Goal: Transaction & Acquisition: Book appointment/travel/reservation

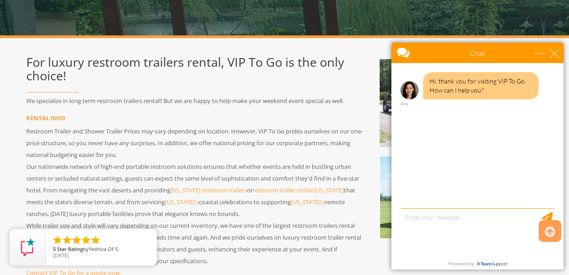
scroll to position [149, 0]
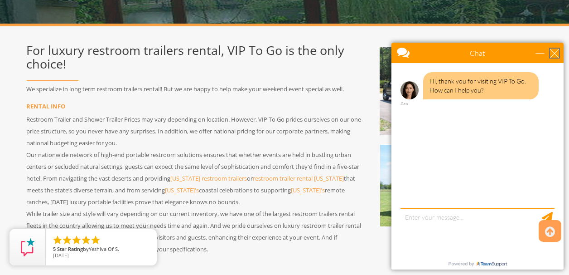
click at [554, 56] on div "close" at bounding box center [554, 53] width 9 height 9
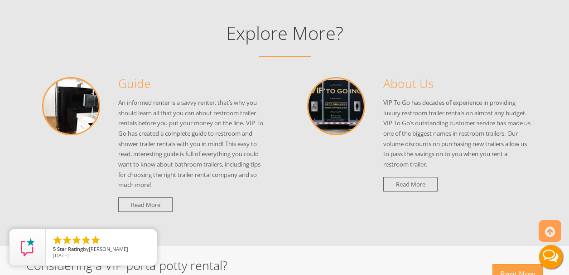
scroll to position [879, 0]
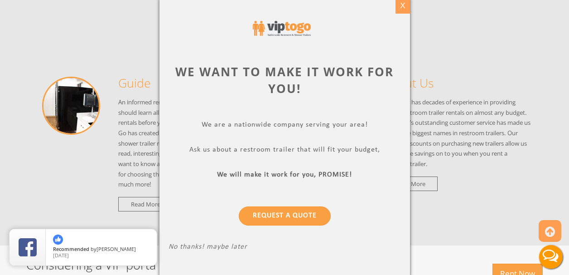
click at [401, 5] on div "X" at bounding box center [403, 5] width 14 height 15
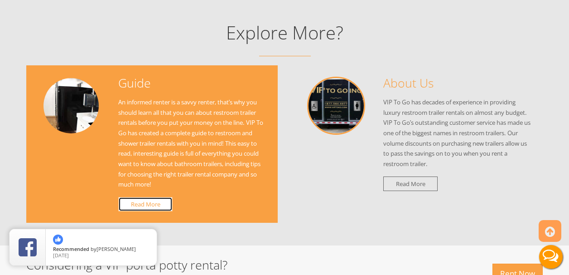
click at [137, 199] on link "Read More" at bounding box center [145, 204] width 54 height 15
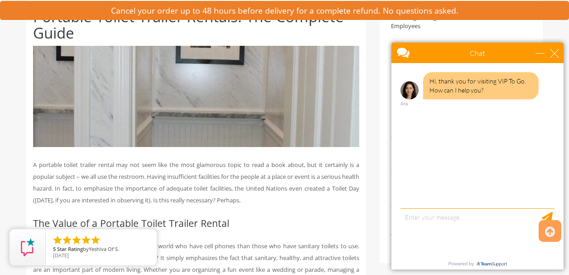
scroll to position [181, 0]
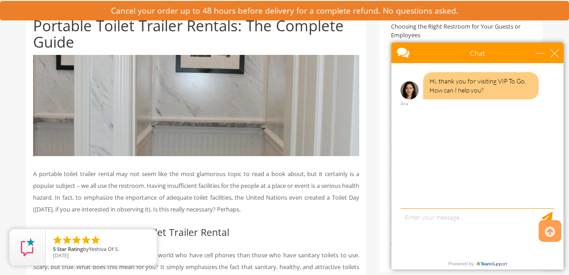
click at [563, 52] on div "Chat" at bounding box center [478, 53] width 172 height 20
click at [556, 52] on div "close" at bounding box center [554, 53] width 9 height 9
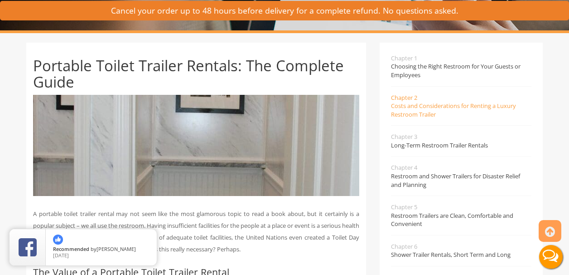
scroll to position [142, 0]
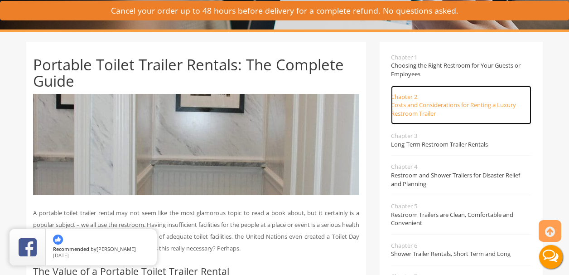
click at [406, 112] on span "Costs and Considerations for Renting a Luxury Restroom Trailer" at bounding box center [461, 109] width 141 height 17
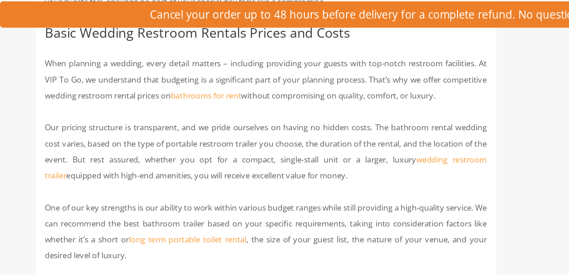
scroll to position [1087, 0]
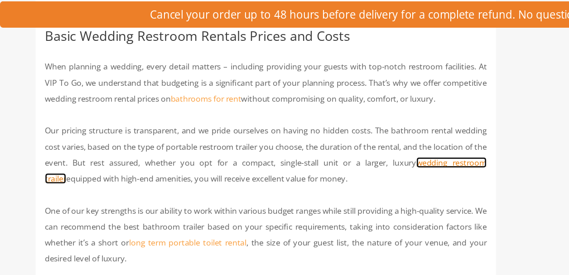
click at [330, 134] on link "wedding restroom trailer" at bounding box center [196, 126] width 326 height 20
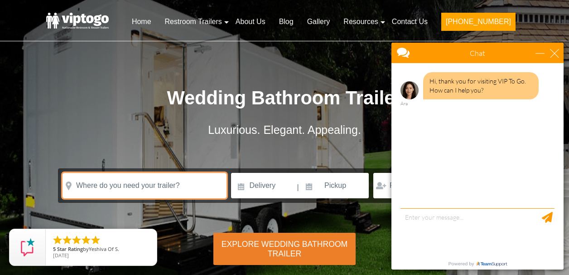
click at [118, 185] on input "text" at bounding box center [145, 185] width 164 height 25
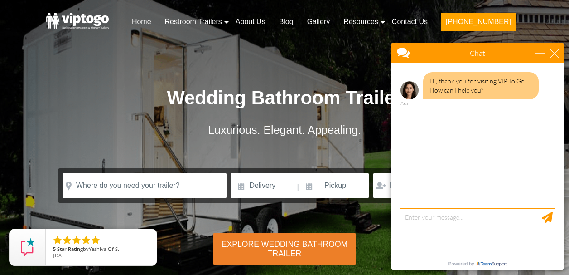
click at [555, 57] on div "Chat" at bounding box center [478, 53] width 172 height 20
click at [557, 53] on div "close" at bounding box center [554, 53] width 9 height 9
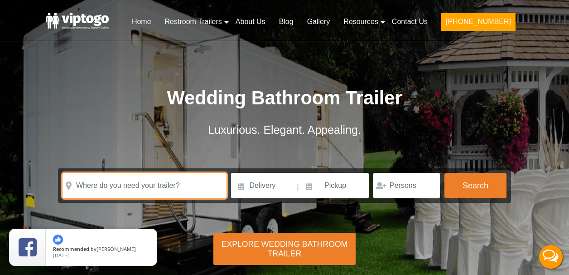
click at [119, 186] on input "text" at bounding box center [145, 185] width 164 height 25
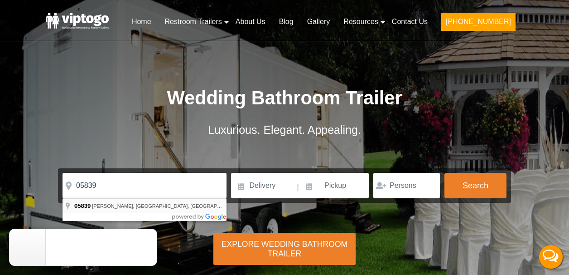
type input "Glover, VT 05839, USA"
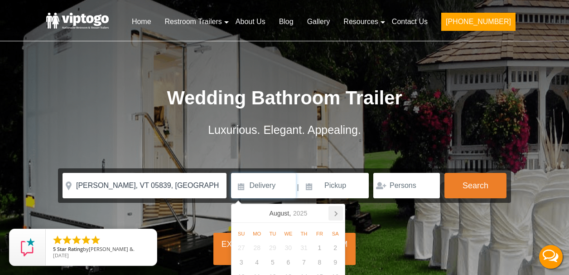
click at [335, 213] on icon at bounding box center [336, 213] width 15 height 15
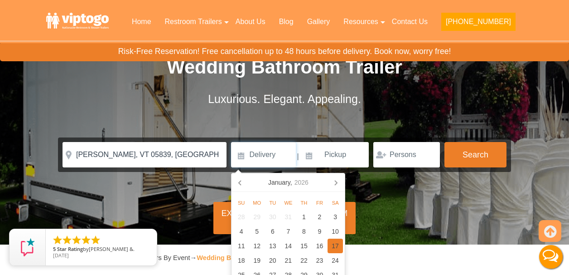
scroll to position [90, 0]
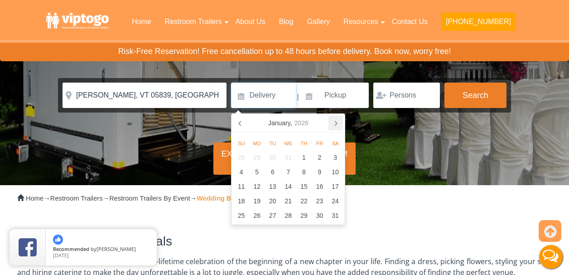
click at [336, 124] on icon at bounding box center [336, 123] width 15 height 15
click at [318, 186] on div "19" at bounding box center [320, 186] width 16 height 15
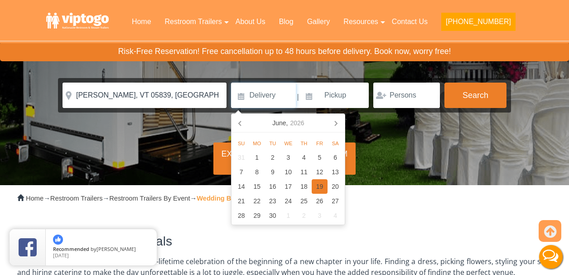
type input "06/19/2026"
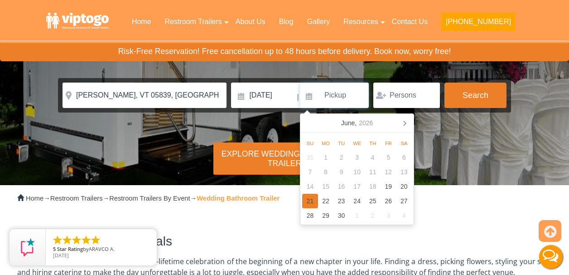
click at [310, 202] on div "21" at bounding box center [310, 201] width 16 height 15
type input "06/21/2026"
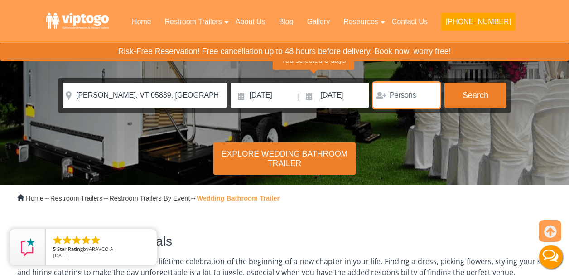
click at [408, 97] on input "number" at bounding box center [407, 94] width 67 height 25
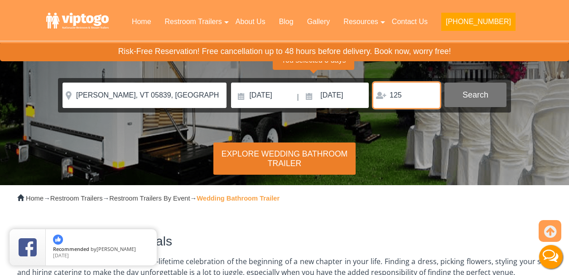
type input "125"
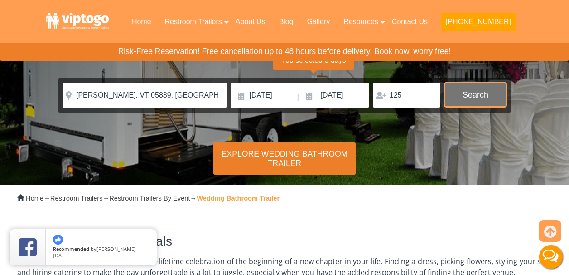
click at [490, 99] on button "Search" at bounding box center [476, 94] width 62 height 24
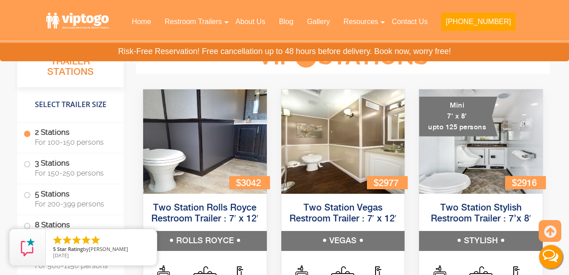
scroll to position [846, 0]
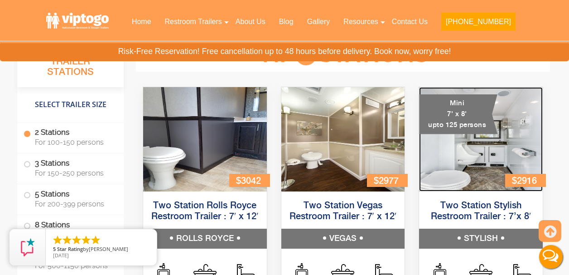
click at [508, 157] on img at bounding box center [481, 139] width 124 height 104
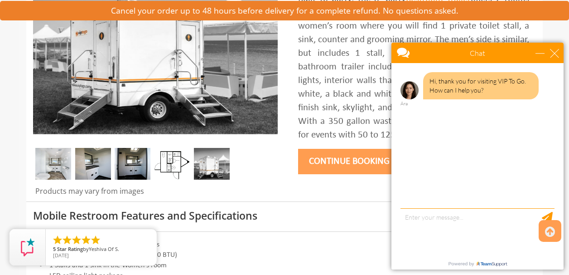
scroll to position [185, 0]
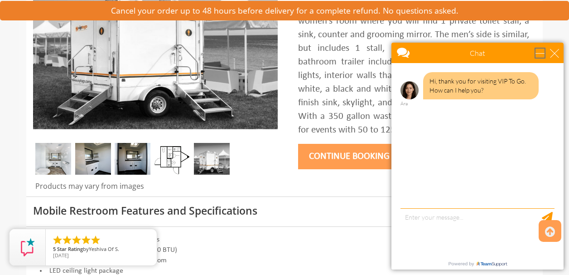
click at [545, 51] on div "minimize" at bounding box center [540, 53] width 9 height 9
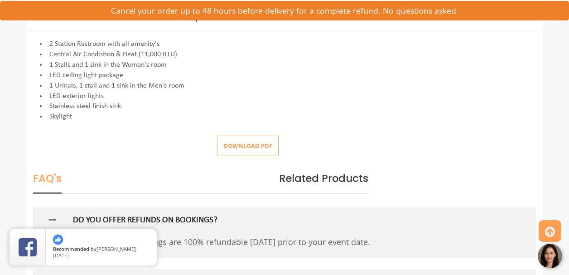
scroll to position [369, 0]
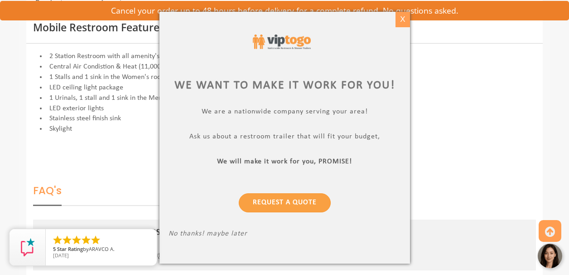
click at [407, 14] on div "X" at bounding box center [403, 19] width 14 height 15
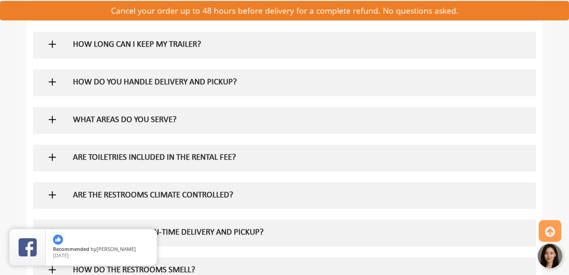
scroll to position [699, 0]
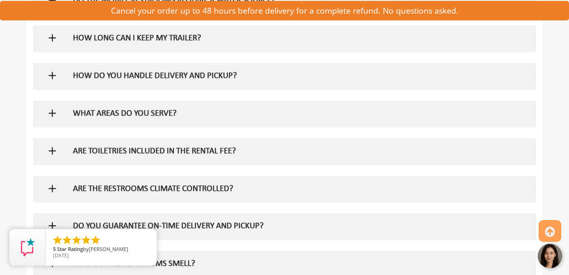
click at [89, 73] on h5 "HOW DO YOU HANDLE DELIVERY AND PICKUP?" at bounding box center [270, 77] width 394 height 10
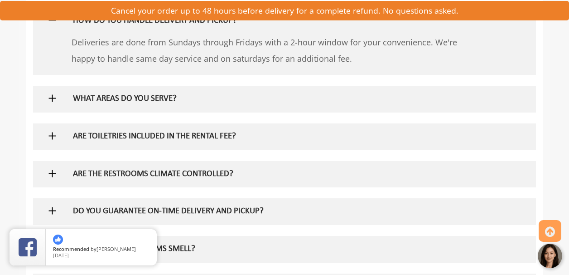
scroll to position [757, 0]
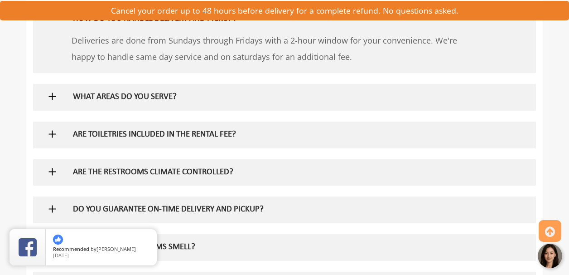
click at [148, 94] on h5 "WHAT AREAS DO YOU SERVE?" at bounding box center [270, 97] width 394 height 10
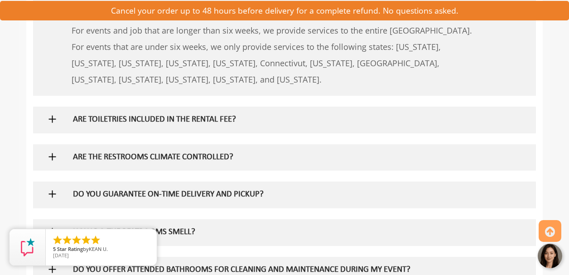
scroll to position [838, 0]
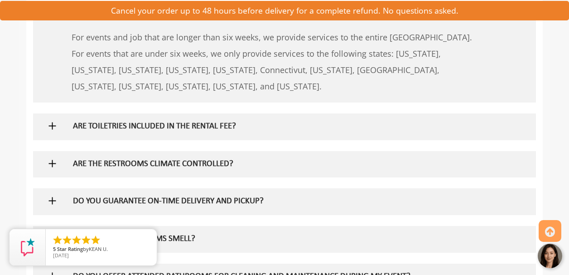
click at [112, 123] on h5 "ARE TOILETRIES INCLUDED IN THE RENTAL FEE?" at bounding box center [270, 127] width 394 height 10
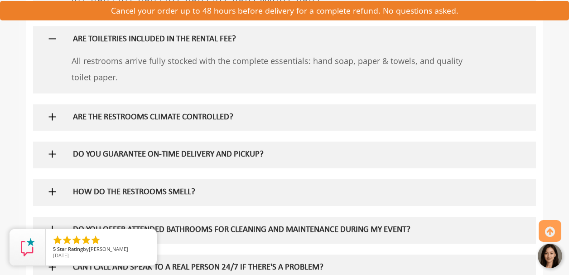
scroll to position [926, 0]
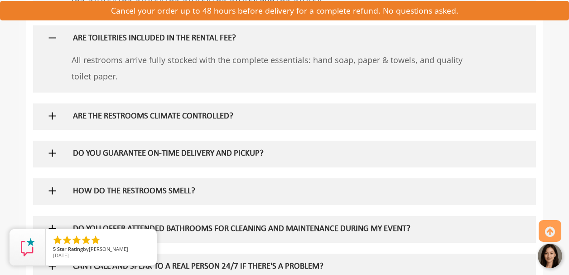
click at [70, 116] on div "ARE THE RESTROOMS CLIMATE CONTROLLED?" at bounding box center [270, 116] width 408 height 26
click at [83, 116] on h5 "ARE THE RESTROOMS CLIMATE CONTROLLED?" at bounding box center [270, 117] width 394 height 10
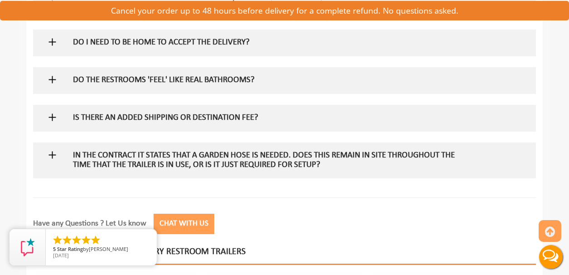
scroll to position [0, 0]
click at [119, 116] on h5 "IS THERE AN ADDED SHIPPING OR DESTINATION FEE?" at bounding box center [270, 118] width 394 height 10
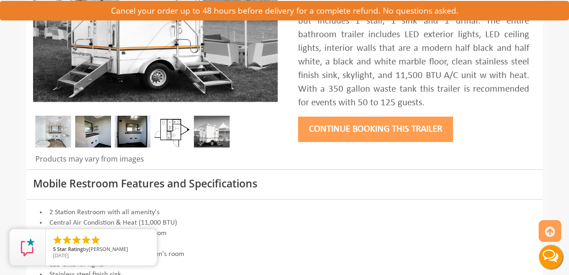
scroll to position [195, 0]
